Goal: Information Seeking & Learning: Learn about a topic

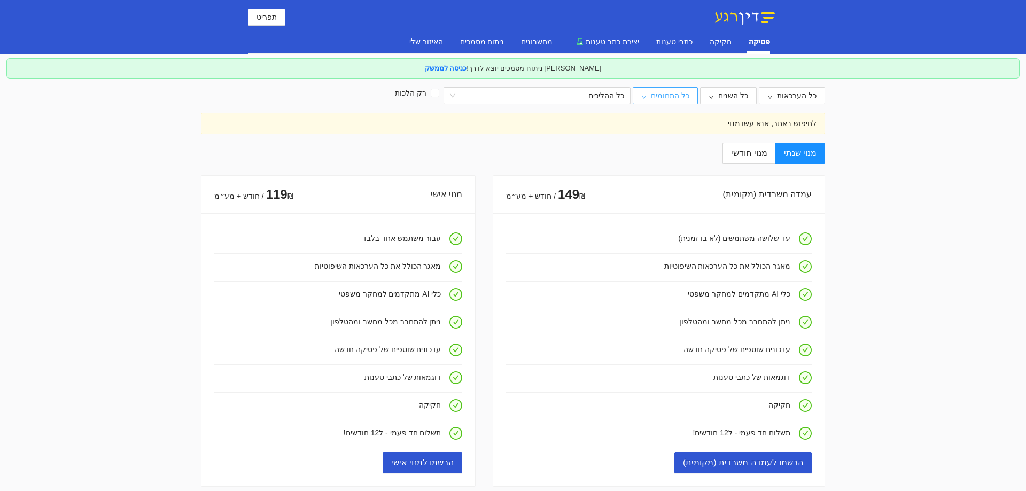
click at [683, 94] on span "כל התחומים" at bounding box center [670, 96] width 38 height 12
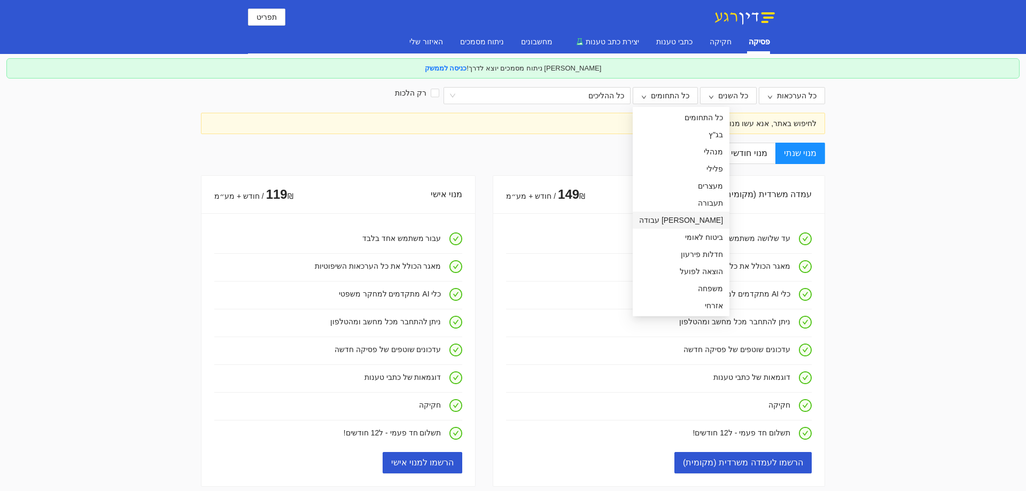
click at [674, 217] on span "[PERSON_NAME] עבודה" at bounding box center [681, 220] width 84 height 12
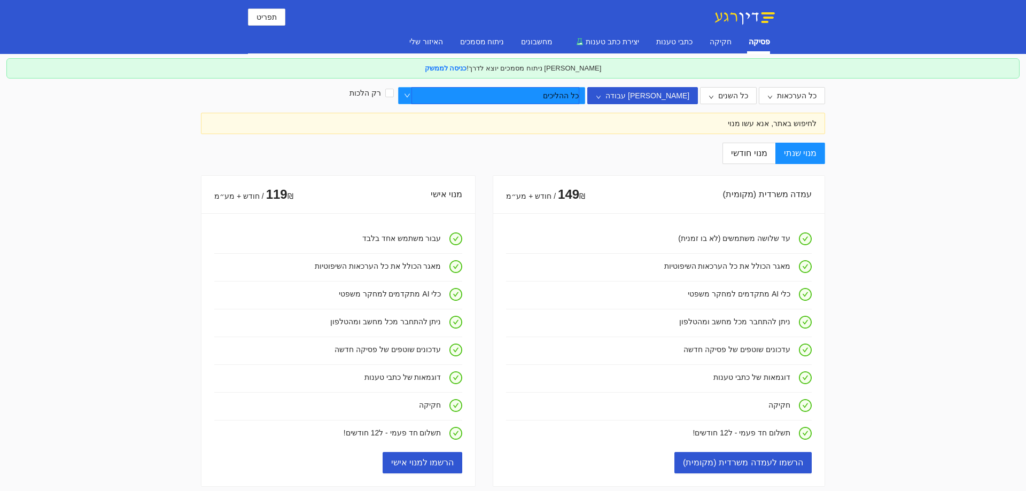
click at [578, 98] on input "search" at bounding box center [495, 96] width 167 height 16
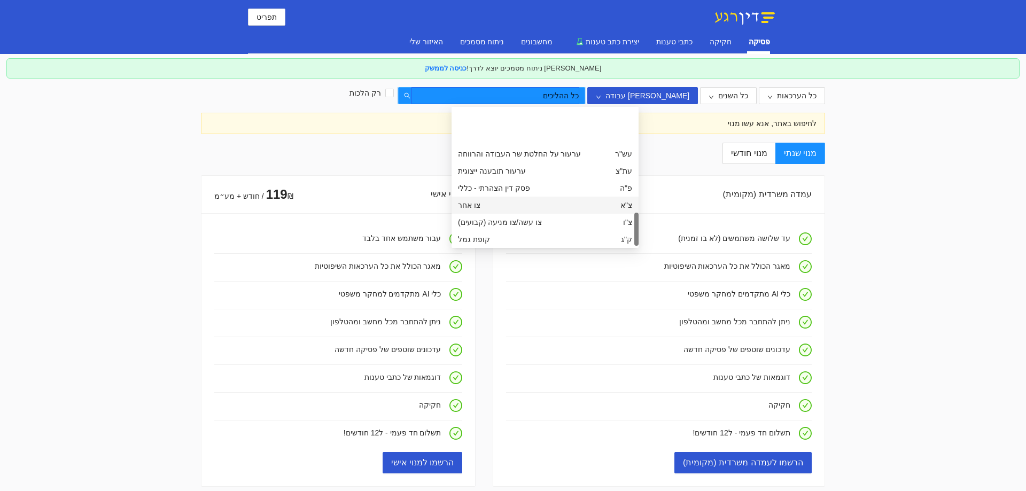
scroll to position [427, 0]
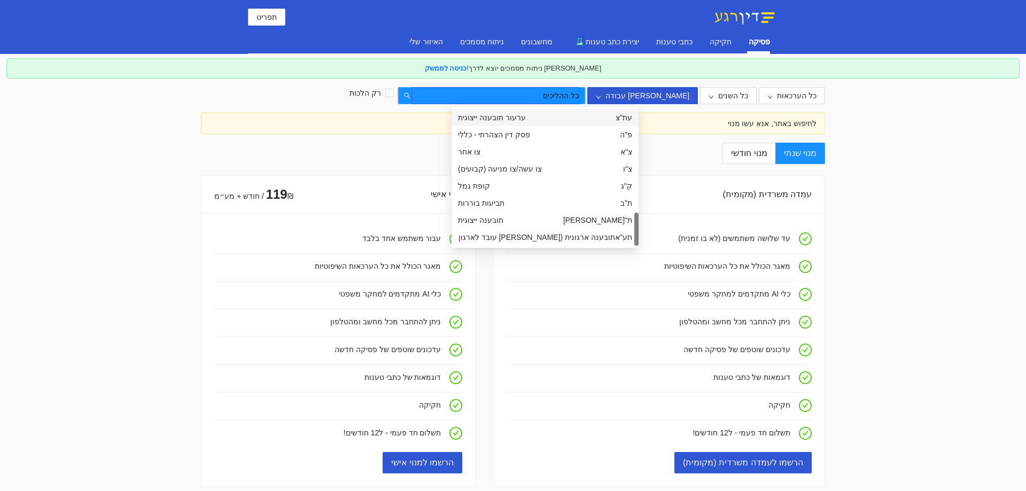
click at [486, 96] on input "search" at bounding box center [495, 96] width 167 height 16
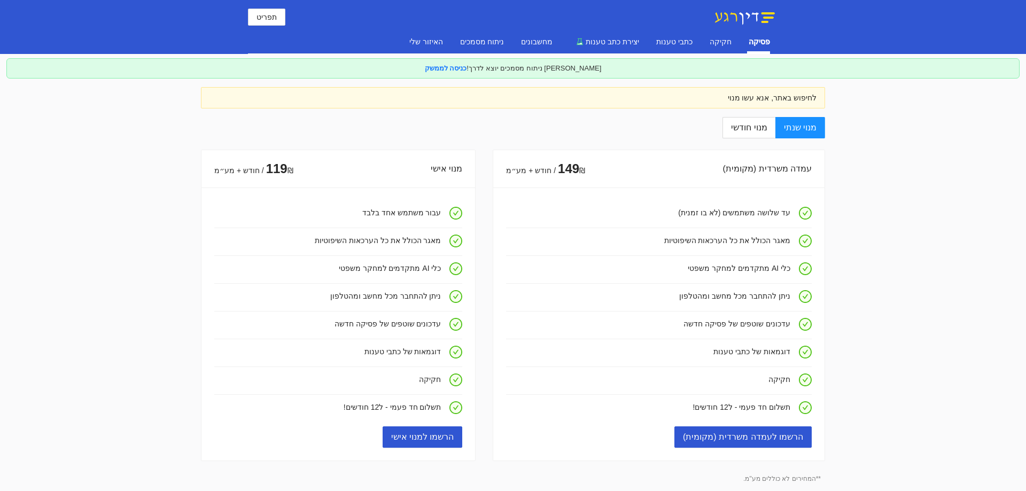
scroll to position [0, 0]
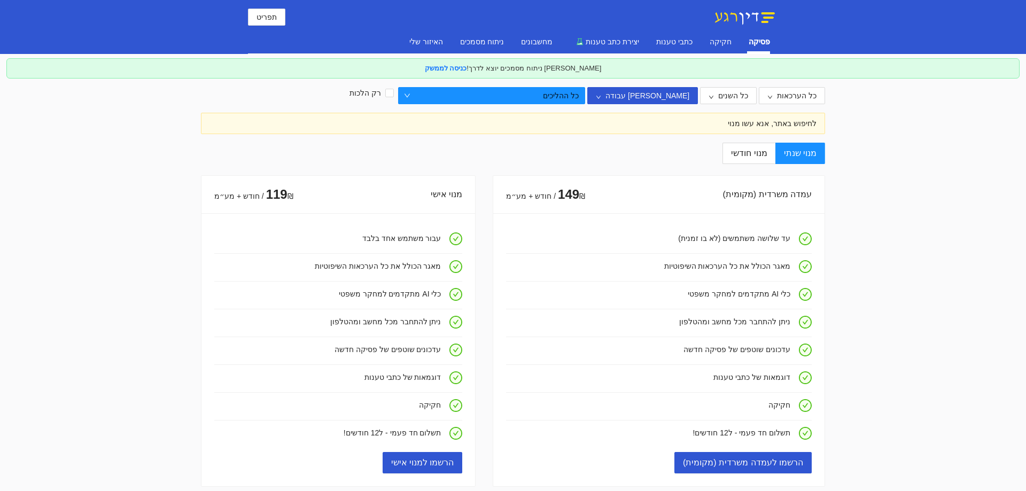
drag, startPoint x: 839, startPoint y: 196, endPoint x: 861, endPoint y: 116, distance: 83.1
click at [409, 41] on div "האיזור שלי" at bounding box center [426, 42] width 34 height 12
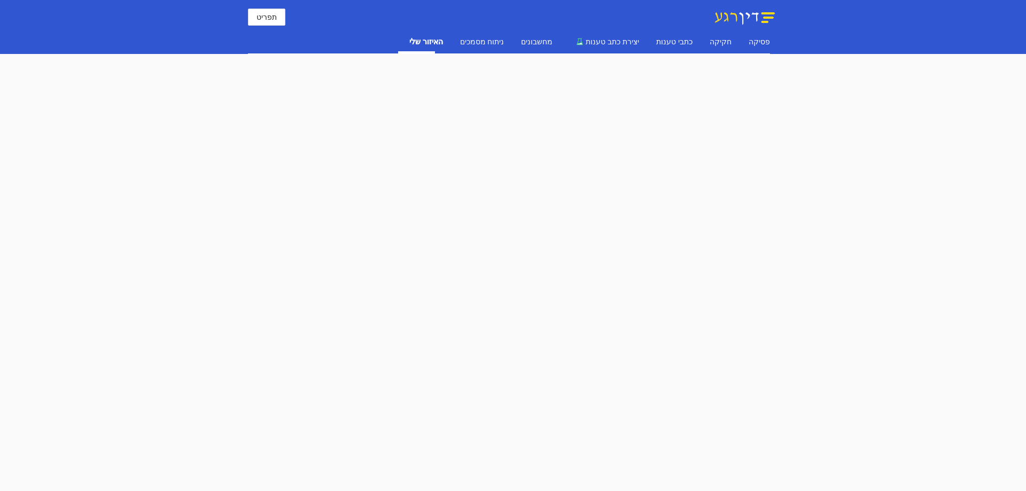
click at [409, 45] on div "האיזור שלי" at bounding box center [426, 42] width 34 height 12
click at [274, 11] on span "תפריט" at bounding box center [266, 17] width 20 height 12
click at [765, 48] on div "פסיקה" at bounding box center [758, 41] width 21 height 25
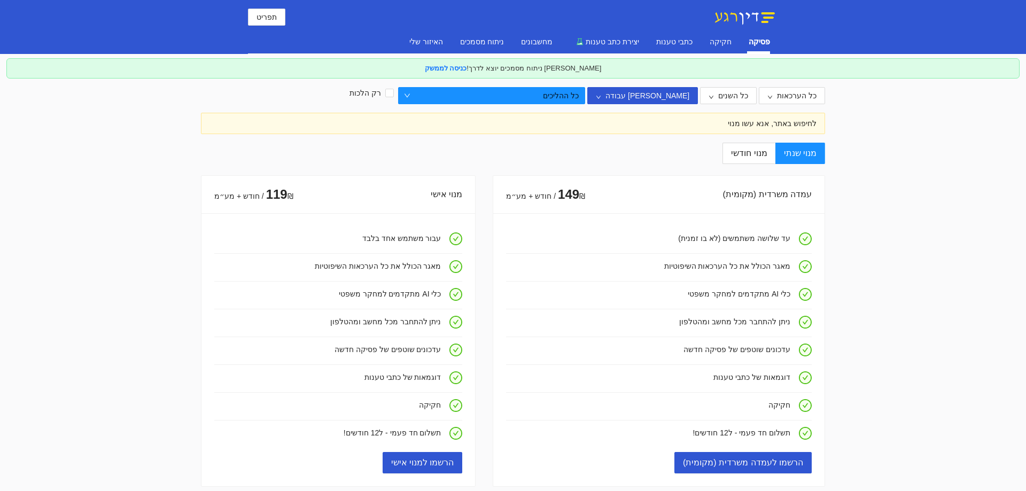
click at [707, 129] on div "לחיפוש באתר, אנא עשו מנוי" at bounding box center [512, 124] width 607 height 12
click at [771, 46] on div "פסיקה חקיקה כתבי טענות יצירת כתב טענות מחשבונים ניתוח מסמכים האיזור שלי" at bounding box center [513, 39] width 530 height 20
click at [284, 17] on button "תפריט" at bounding box center [266, 17] width 37 height 17
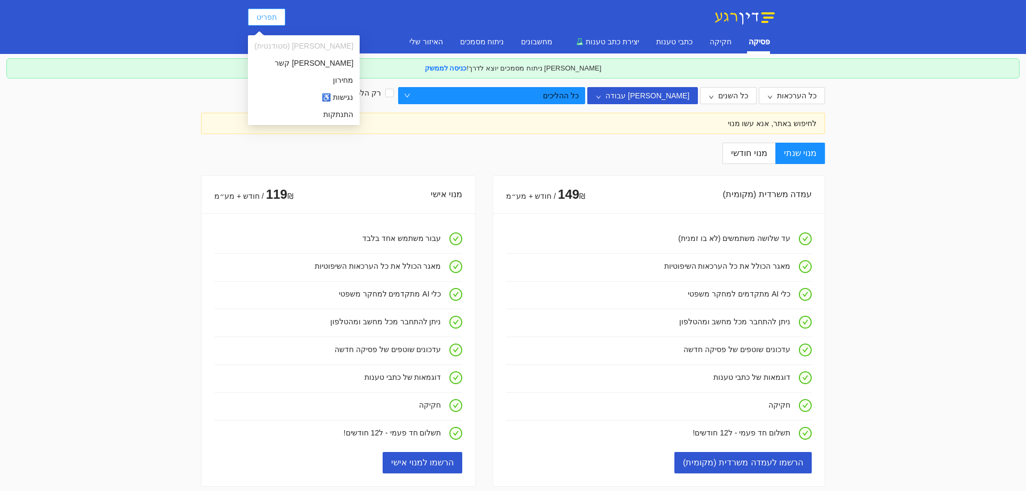
click at [278, 17] on button "תפריט" at bounding box center [266, 17] width 37 height 17
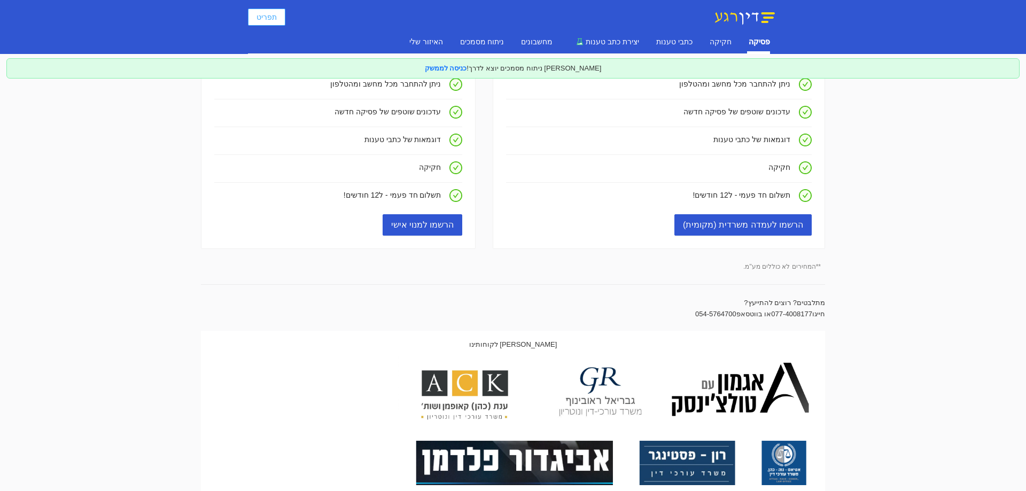
scroll to position [160, 0]
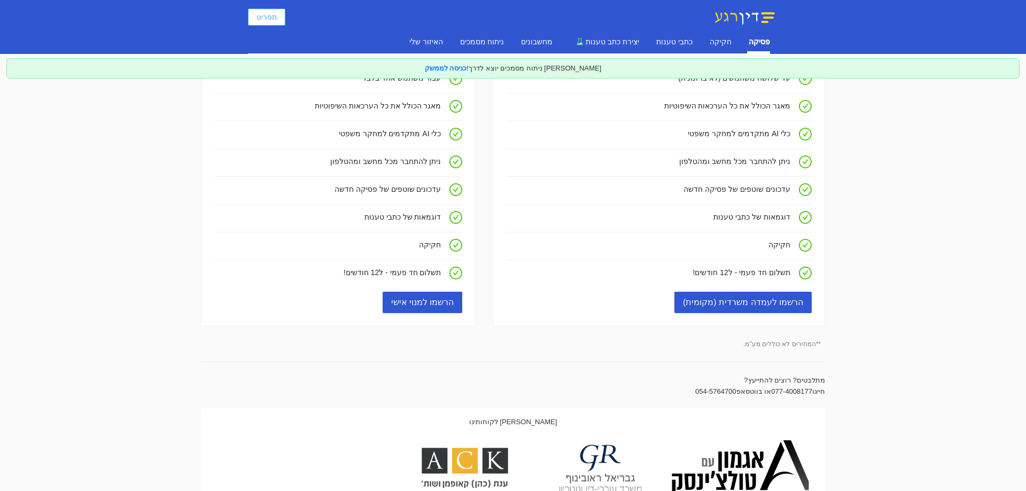
click at [259, 20] on span "תפריט" at bounding box center [266, 17] width 20 height 12
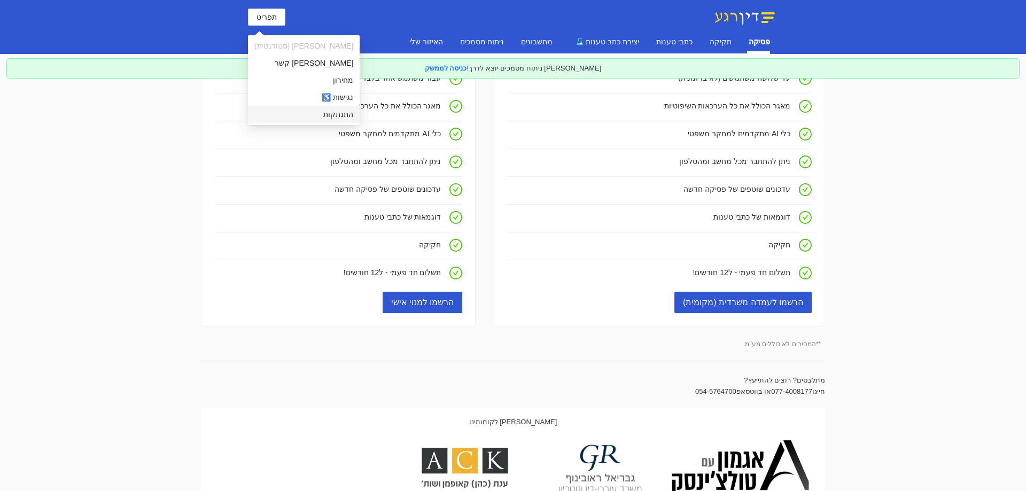
click at [294, 112] on span "התנתקות" at bounding box center [303, 114] width 99 height 12
